Goal: Find specific page/section: Find specific page/section

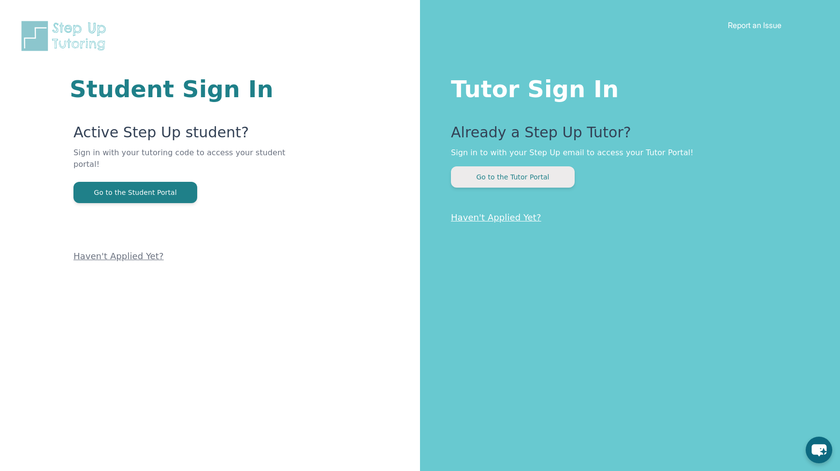
click at [527, 182] on button "Go to the Tutor Portal" at bounding box center [513, 176] width 124 height 21
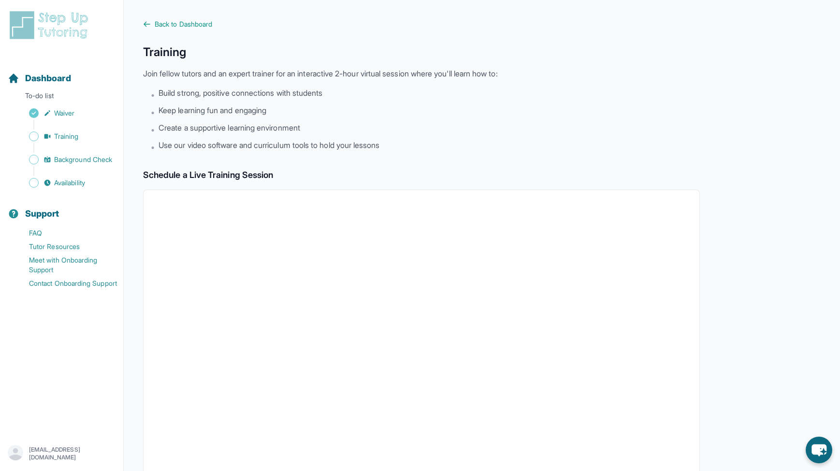
click at [59, 28] on img at bounding box center [51, 25] width 86 height 31
